Goal: Task Accomplishment & Management: Manage account settings

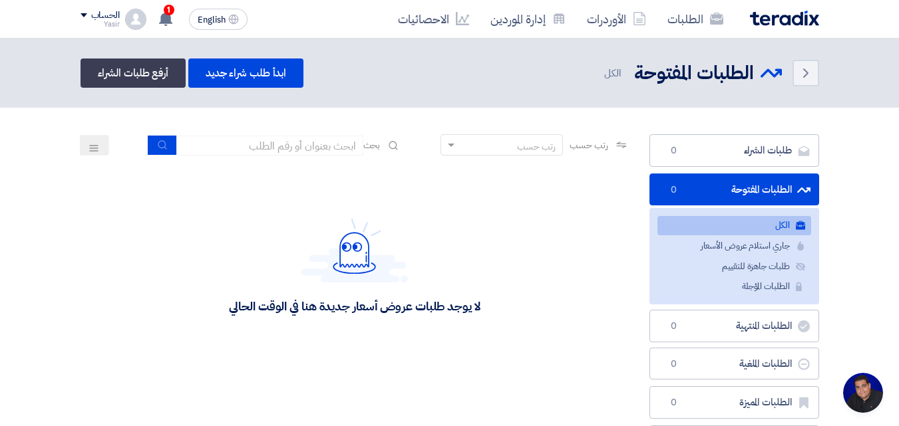
scroll to position [63, 0]
click at [159, 25] on icon at bounding box center [165, 18] width 15 height 15
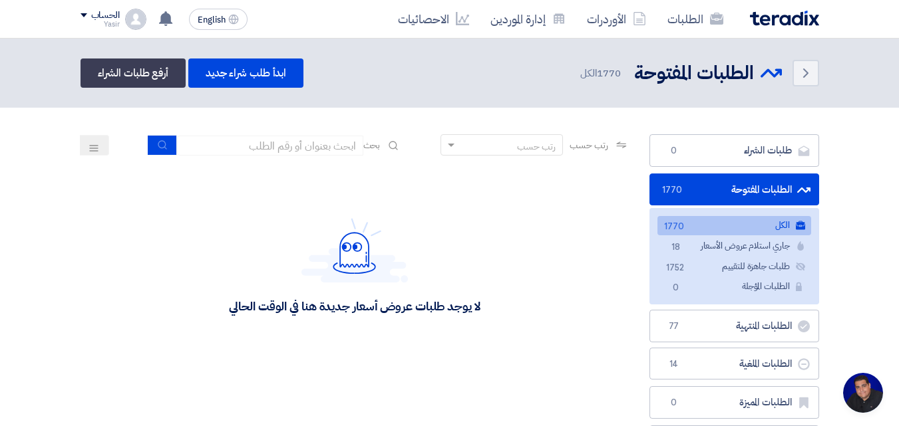
scroll to position [63, 0]
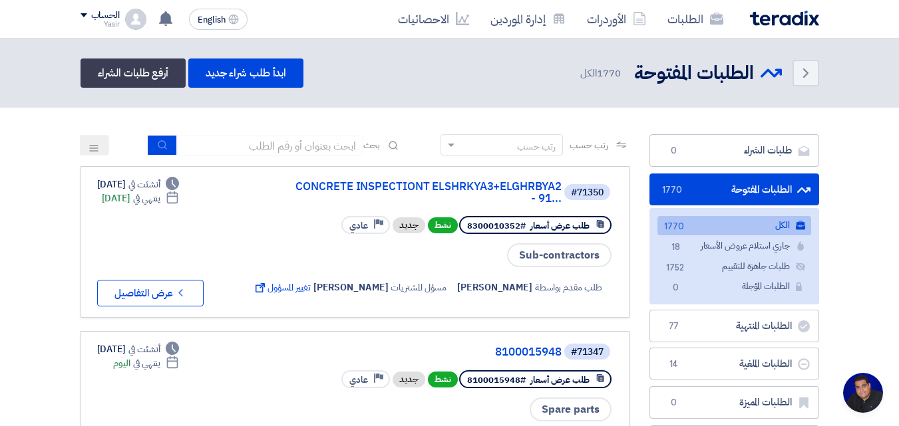
click at [885, 92] on header "Back الطلبات المفتوحة الطلبات المفتوحة 1770" at bounding box center [449, 73] width 899 height 69
click at [237, 146] on input at bounding box center [270, 146] width 186 height 20
type input "8100015796"
click at [163, 140] on icon "submit" at bounding box center [163, 145] width 11 height 11
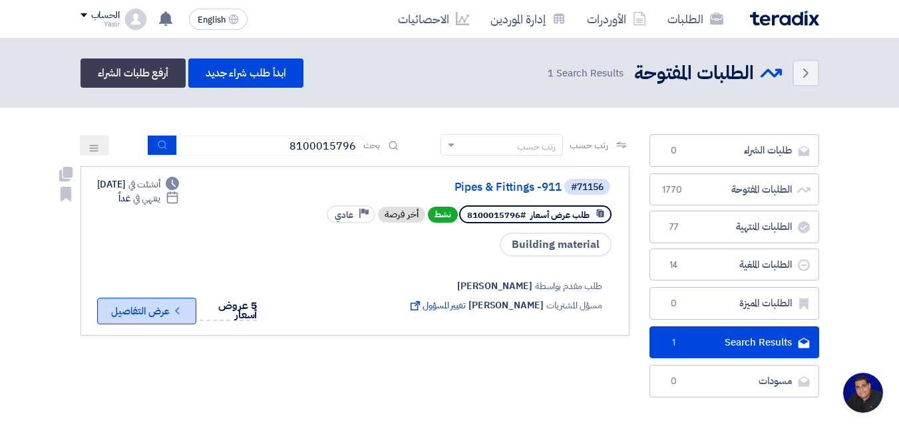
click at [100, 317] on button "Check details عرض التفاصيل" at bounding box center [146, 311] width 99 height 27
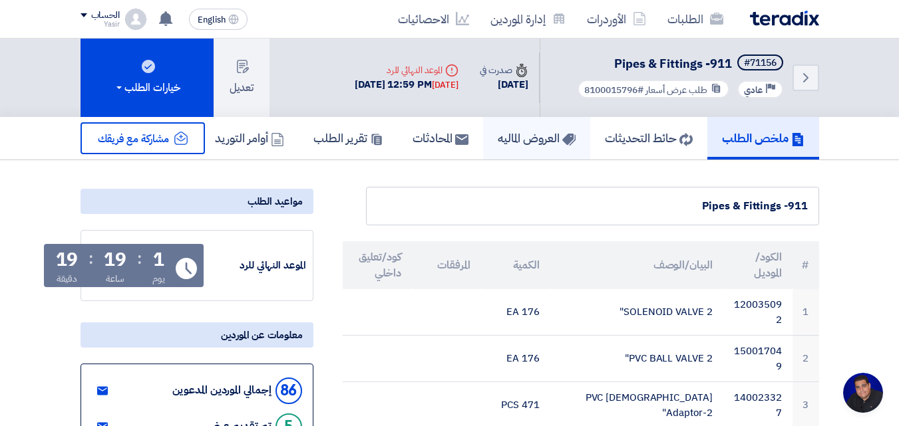
click at [523, 130] on h5 "العروض الماليه" at bounding box center [537, 137] width 78 height 15
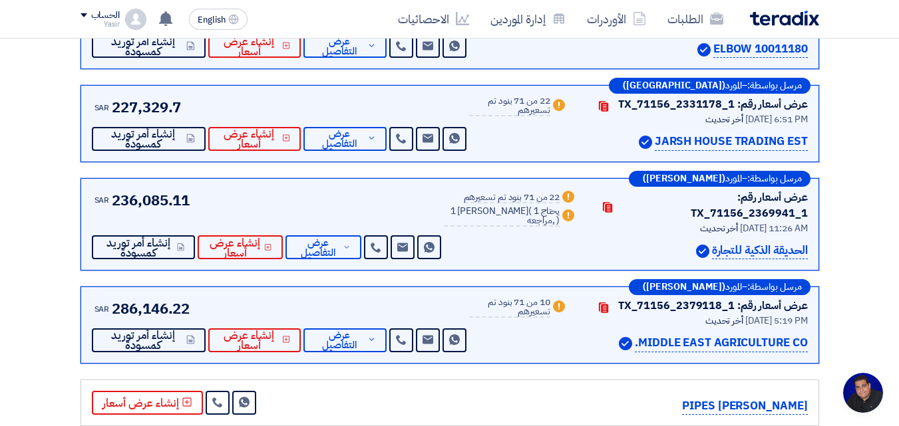
scroll to position [399, 0]
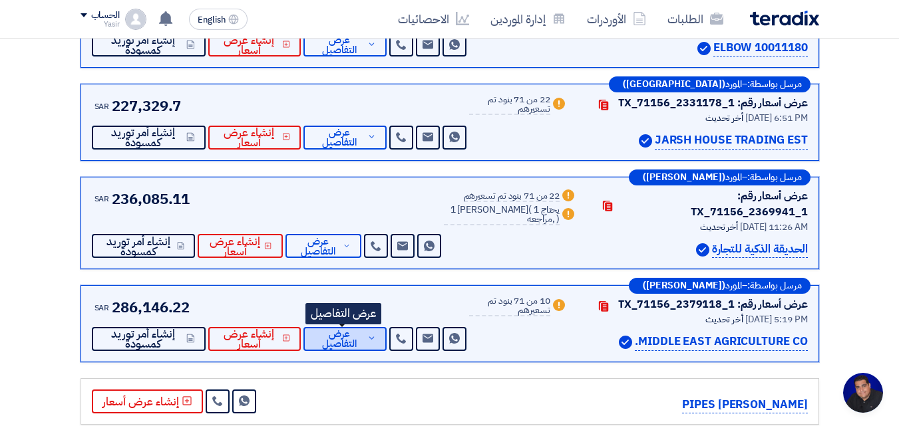
click at [367, 333] on icon at bounding box center [371, 338] width 9 height 11
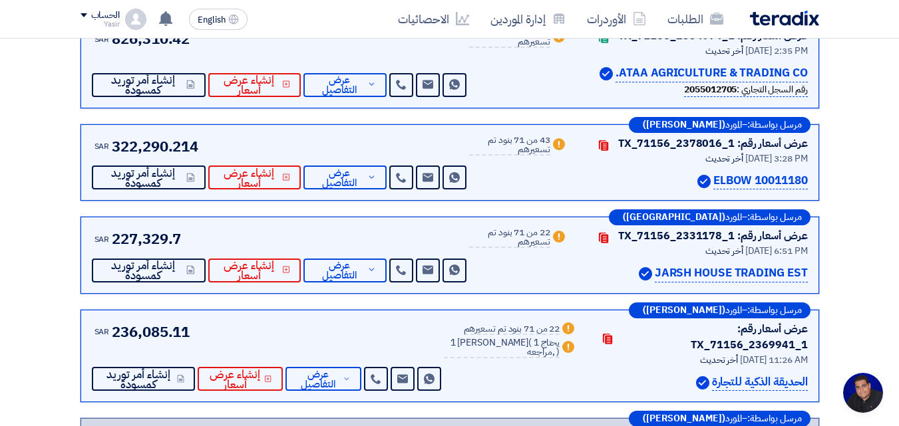
scroll to position [0, 0]
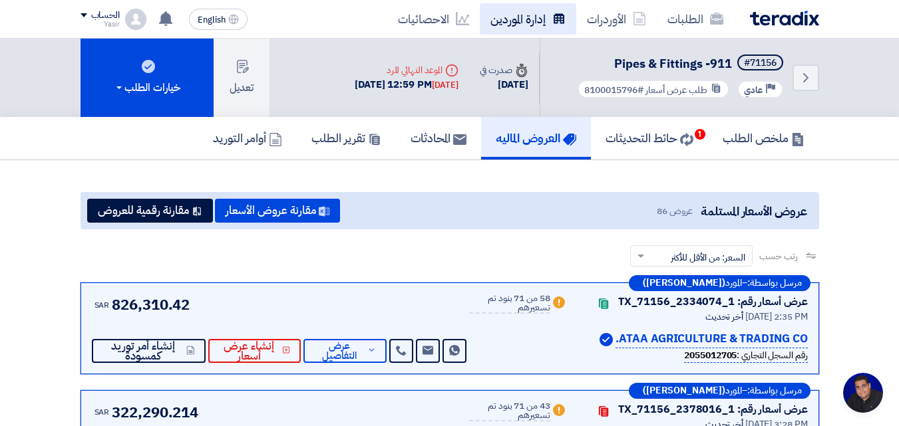
click at [496, 29] on link "إدارة الموردين" at bounding box center [528, 18] width 96 height 31
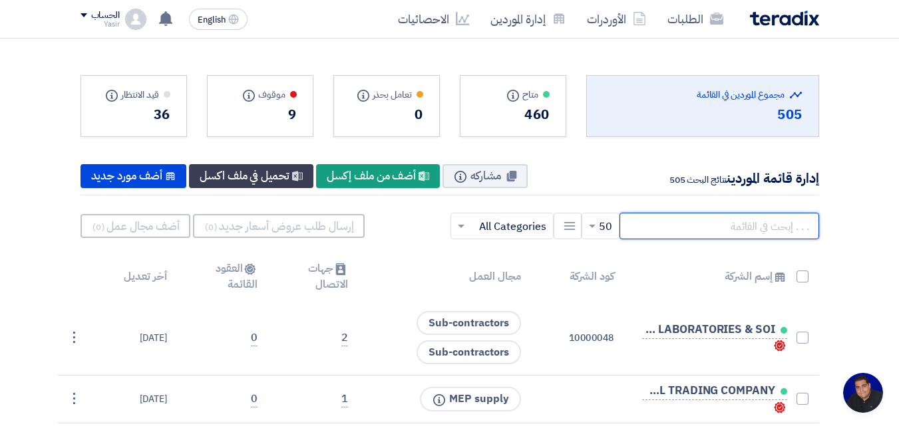
click at [668, 222] on input "text" at bounding box center [719, 226] width 200 height 27
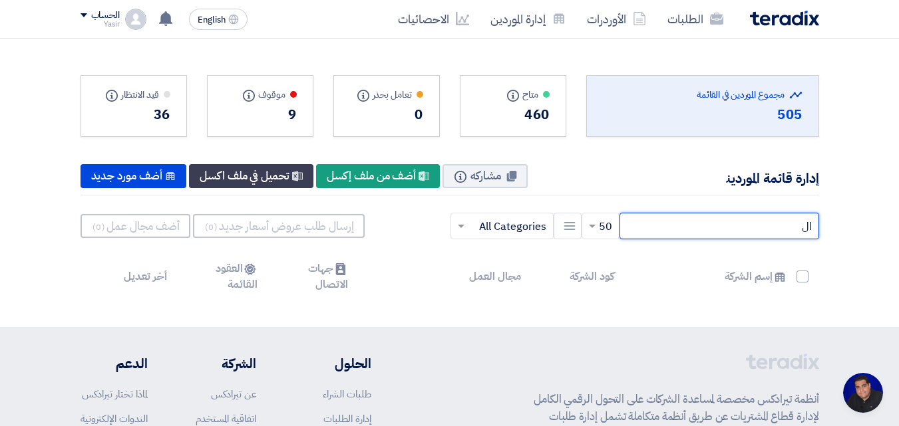
type input "ا"
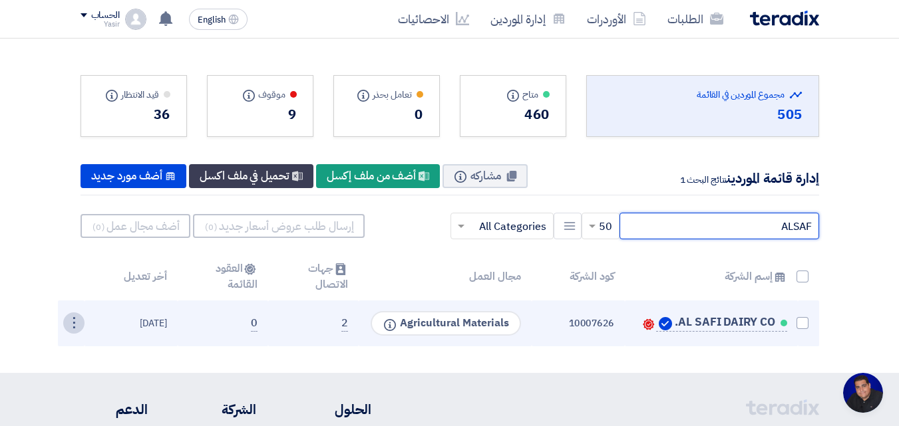
type input "ALSAF"
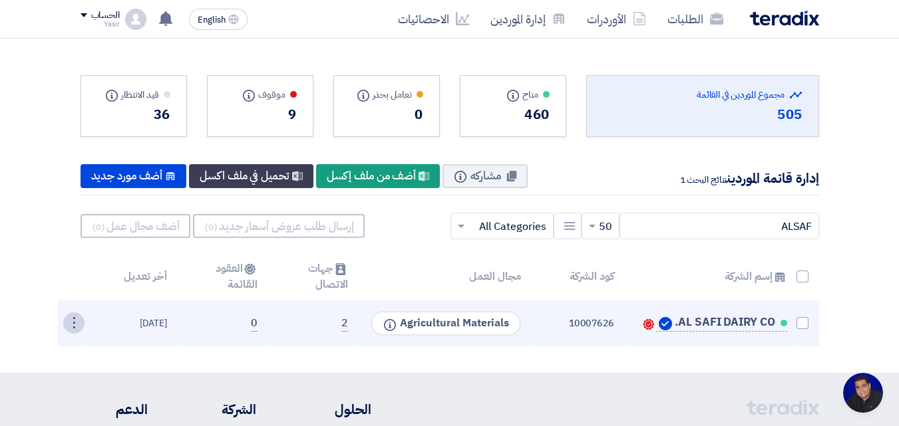
click at [66, 327] on div "⋮" at bounding box center [73, 323] width 21 height 21
click at [60, 343] on link "تعديل" at bounding box center [51, 348] width 65 height 19
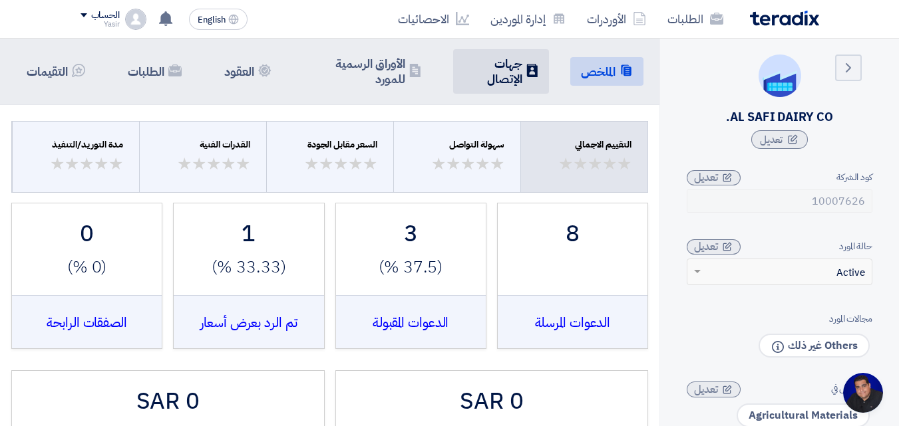
click at [529, 64] on li "Contacts جهات الإتصال" at bounding box center [501, 71] width 96 height 45
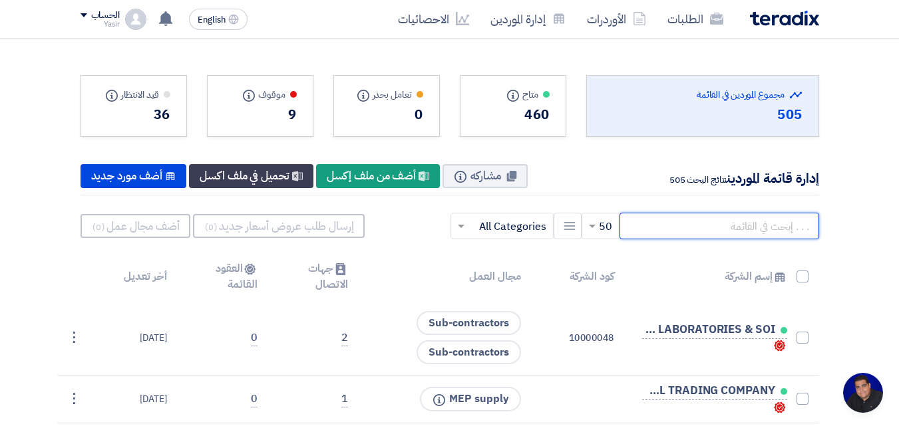
click at [699, 225] on input "text" at bounding box center [719, 226] width 200 height 27
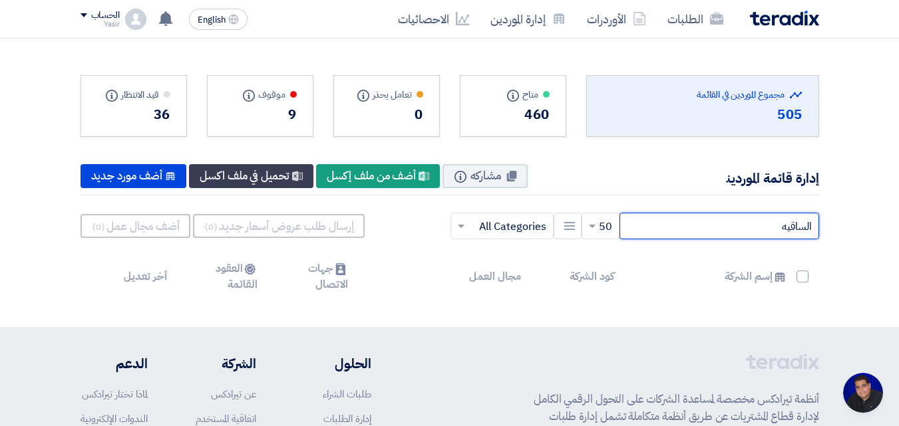
drag, startPoint x: 873, startPoint y: 255, endPoint x: 908, endPoint y: 250, distance: 34.9
click at [898, 250] on html "الطلبات الأوردرات إدارة الموردين الاحصائيات English EN لقد استلمت عرض سعر بقيمه…" at bounding box center [449, 316] width 899 height 633
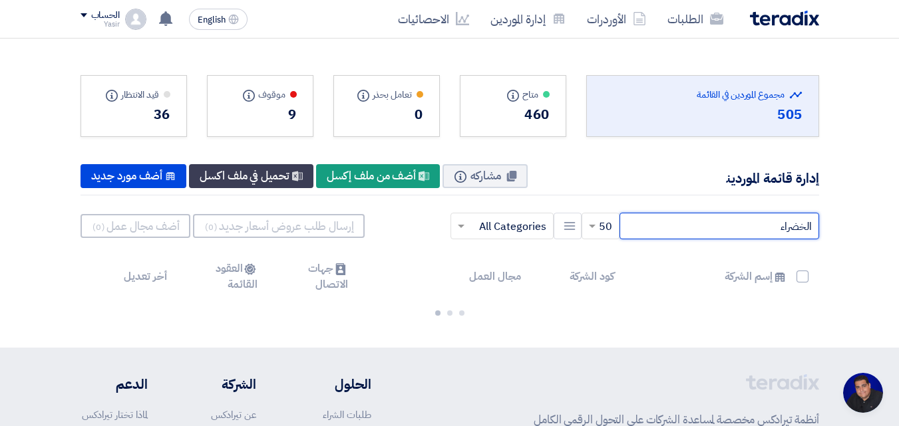
type input "الخضراء"
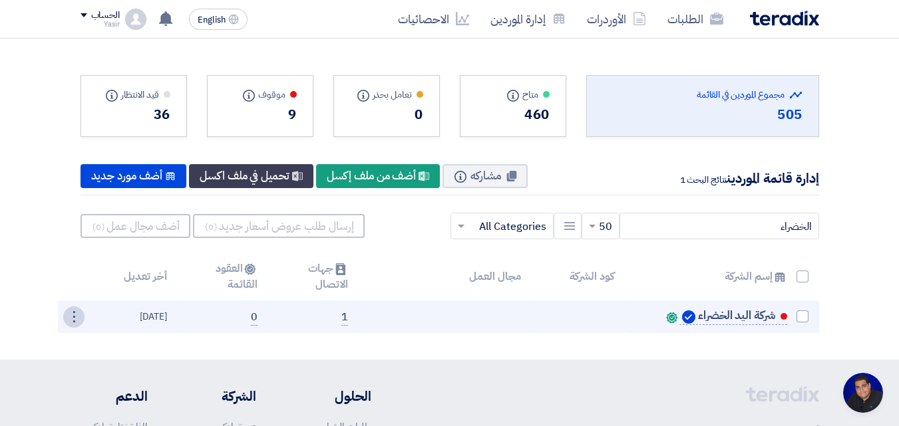
click at [74, 320] on div "⋮" at bounding box center [73, 317] width 21 height 21
click at [47, 341] on link "تعديل" at bounding box center [51, 342] width 65 height 19
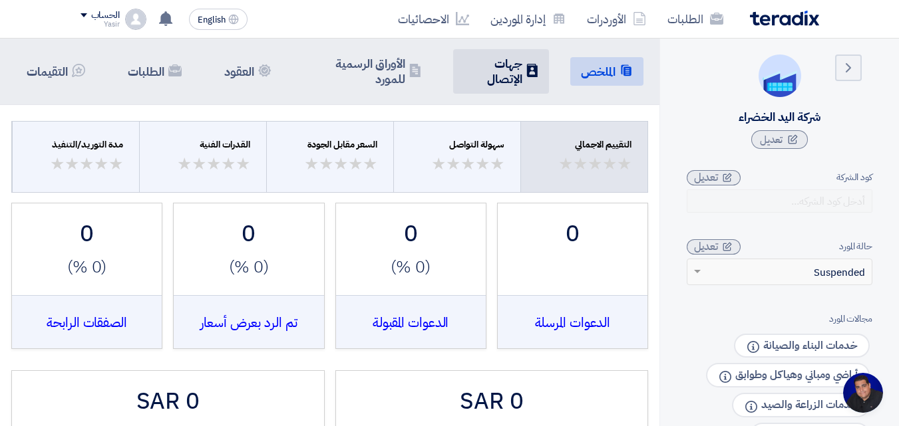
click at [486, 58] on h5 "جهات الإتصال" at bounding box center [493, 71] width 59 height 31
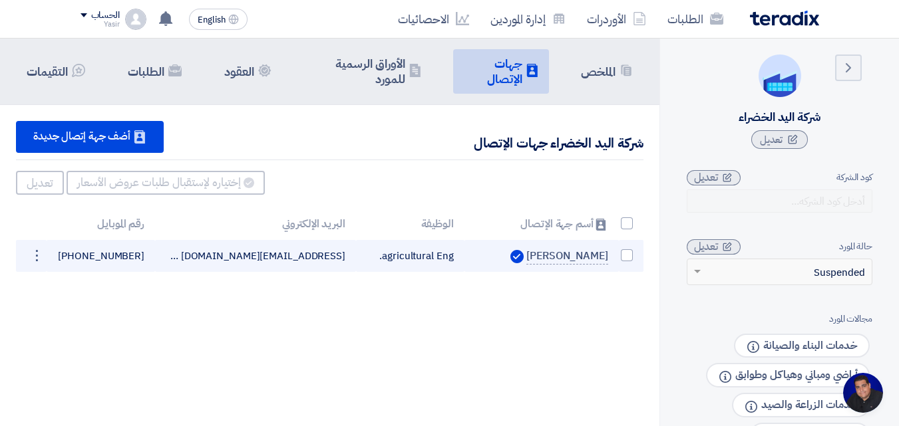
drag, startPoint x: 229, startPoint y: 259, endPoint x: 358, endPoint y: 261, distance: 129.1
click at [358, 261] on tr "[PERSON_NAME] agricultural Eng. [EMAIL_ADDRESS][DOMAIN_NAME] Can Receive RFQ se…" at bounding box center [329, 256] width 627 height 32
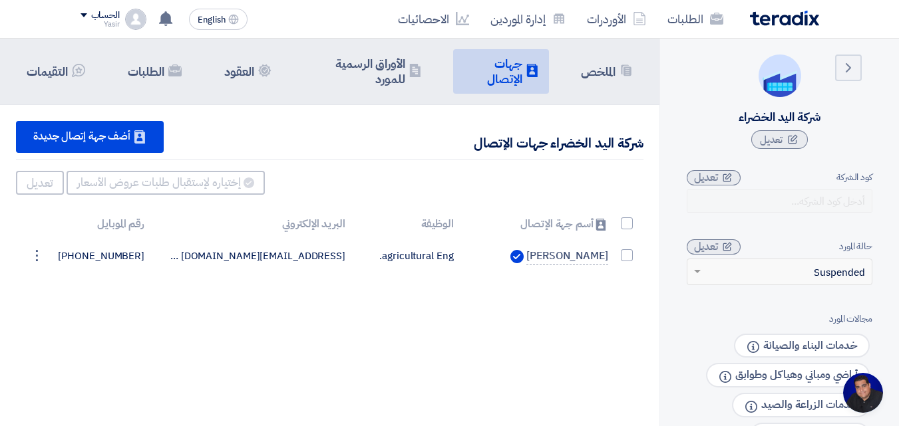
click at [273, 304] on div "Summary الملخص Contacts جهات [DEMOGRAPHIC_DATA] Company Officials الأوراق الرسم…" at bounding box center [329, 252] width 659 height 426
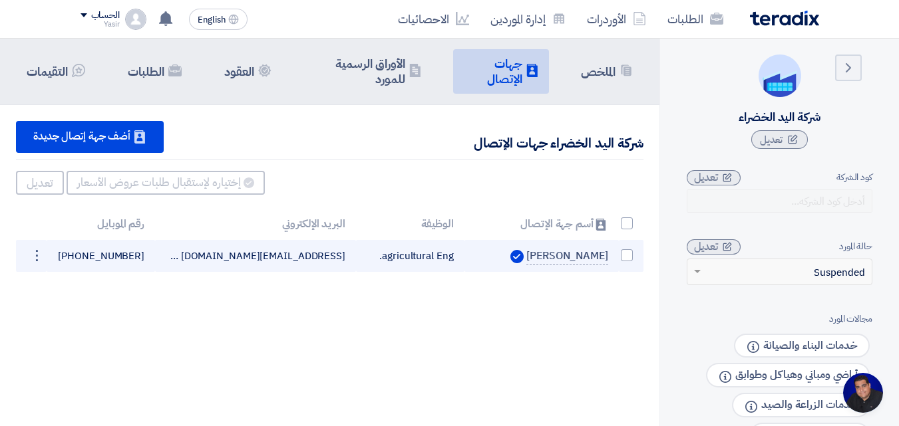
drag, startPoint x: 229, startPoint y: 256, endPoint x: 357, endPoint y: 254, distance: 127.1
click at [357, 254] on tr "[PERSON_NAME] agricultural Eng. [EMAIL_ADDRESS][DOMAIN_NAME] Can Receive RFQ se…" at bounding box center [329, 256] width 627 height 32
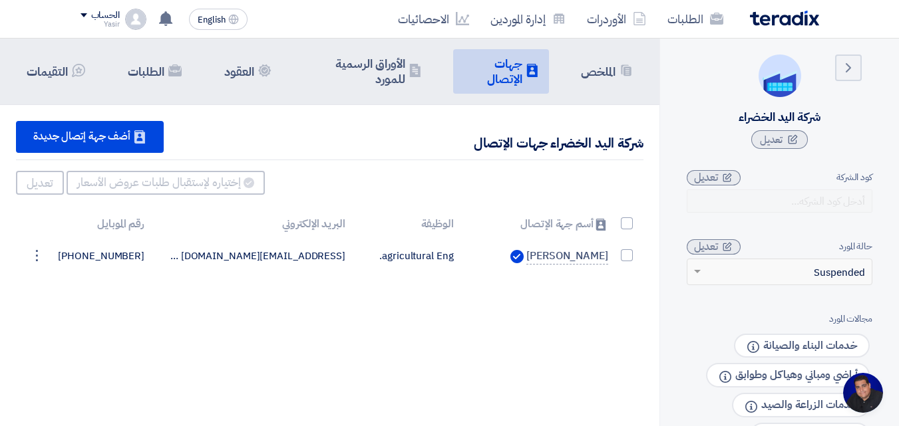
click at [313, 310] on div "Summary الملخص Contacts جهات [DEMOGRAPHIC_DATA] Company Officials الأوراق الرسم…" at bounding box center [329, 252] width 659 height 426
